Goal: Task Accomplishment & Management: Complete application form

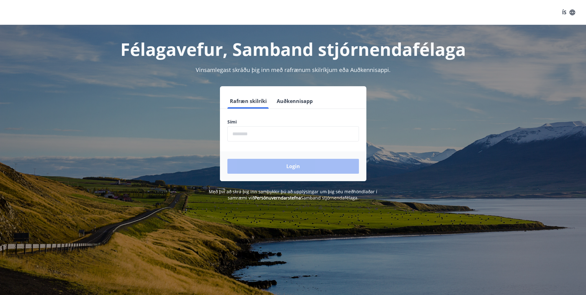
click at [272, 135] on input "phone" at bounding box center [294, 133] width 132 height 15
type input "********"
click at [295, 168] on button "Login" at bounding box center [294, 166] width 132 height 15
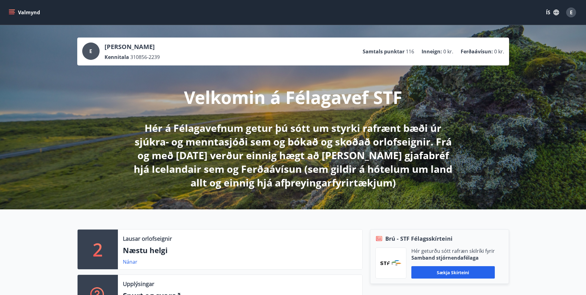
drag, startPoint x: 268, startPoint y: 148, endPoint x: 229, endPoint y: 143, distance: 39.2
click at [267, 148] on p "Hér á Félagavefnum getur þú sótt um styrki rafrænt bæði úr sjúkra- og menntasjó…" at bounding box center [293, 155] width 328 height 68
click at [89, 138] on div "E [PERSON_NAME] Kennitala 310856-2239 Samtals punktar 116 Inneign : 0 kr. Ferða…" at bounding box center [293, 117] width 586 height 184
click at [12, 12] on icon "menu" at bounding box center [12, 12] width 7 height 1
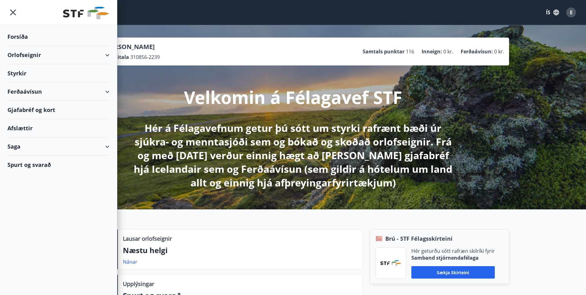
click at [16, 46] on div "Styrkir" at bounding box center [58, 37] width 102 height 18
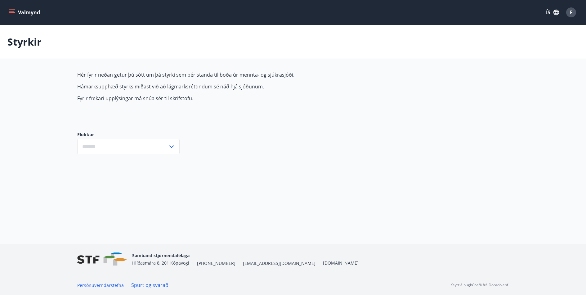
type input "***"
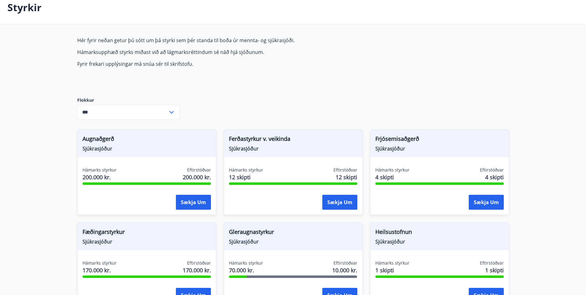
scroll to position [34, 0]
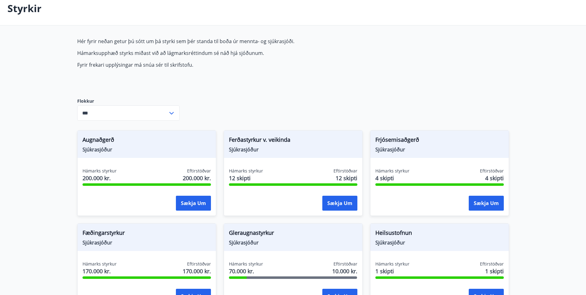
click at [172, 112] on icon at bounding box center [171, 113] width 7 height 7
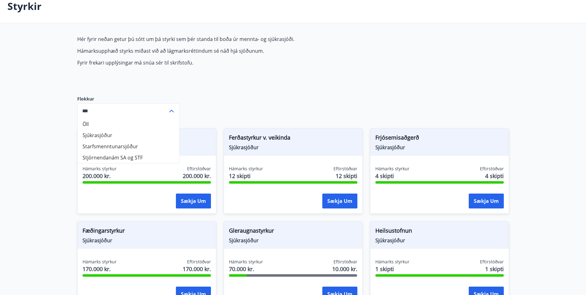
scroll to position [37, 0]
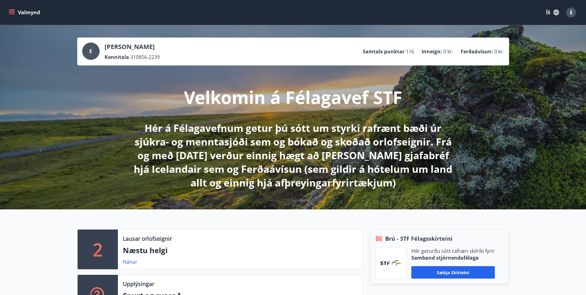
click at [12, 12] on icon "menu" at bounding box center [12, 12] width 7 height 1
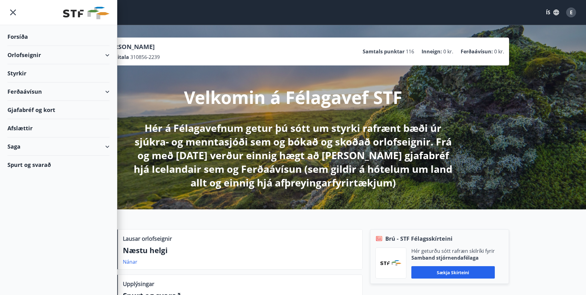
click at [22, 110] on div "Gjafabréf og kort" at bounding box center [58, 110] width 102 height 18
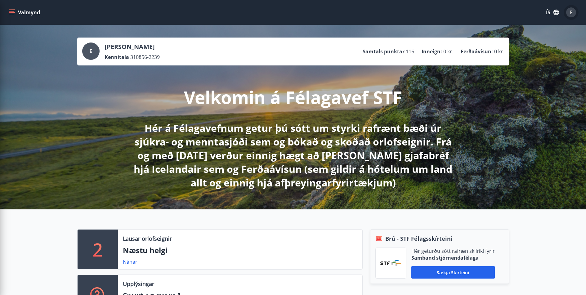
click at [571, 13] on span "E" at bounding box center [571, 12] width 3 height 7
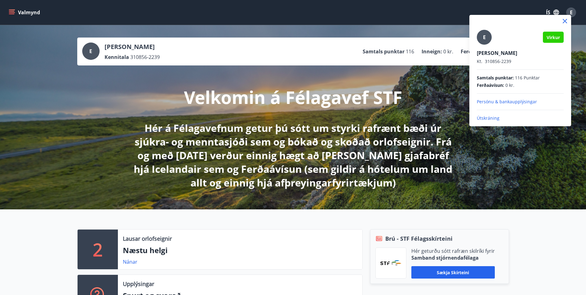
click at [584, 205] on div at bounding box center [293, 147] width 586 height 295
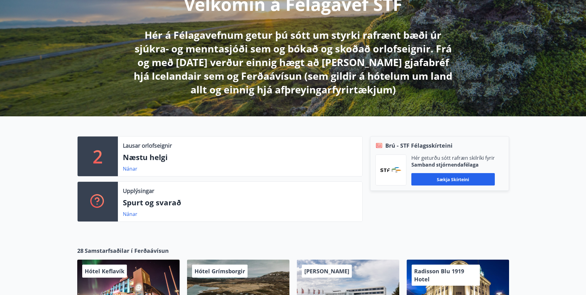
scroll to position [89, 0]
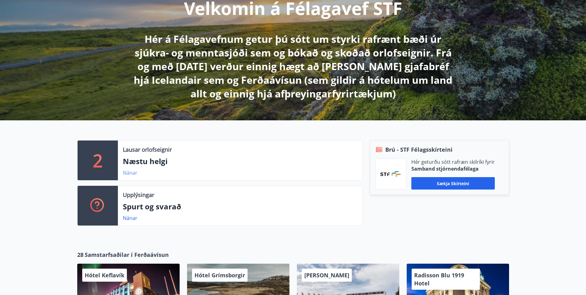
click at [131, 172] on link "Nánar" at bounding box center [130, 172] width 15 height 7
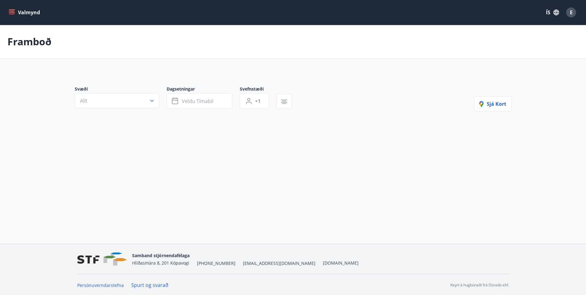
type input "*"
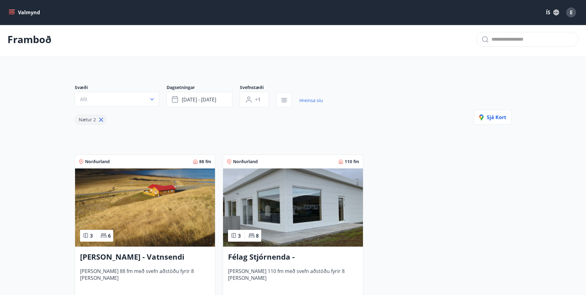
scroll to position [3, 0]
